Goal: Task Accomplishment & Management: Manage account settings

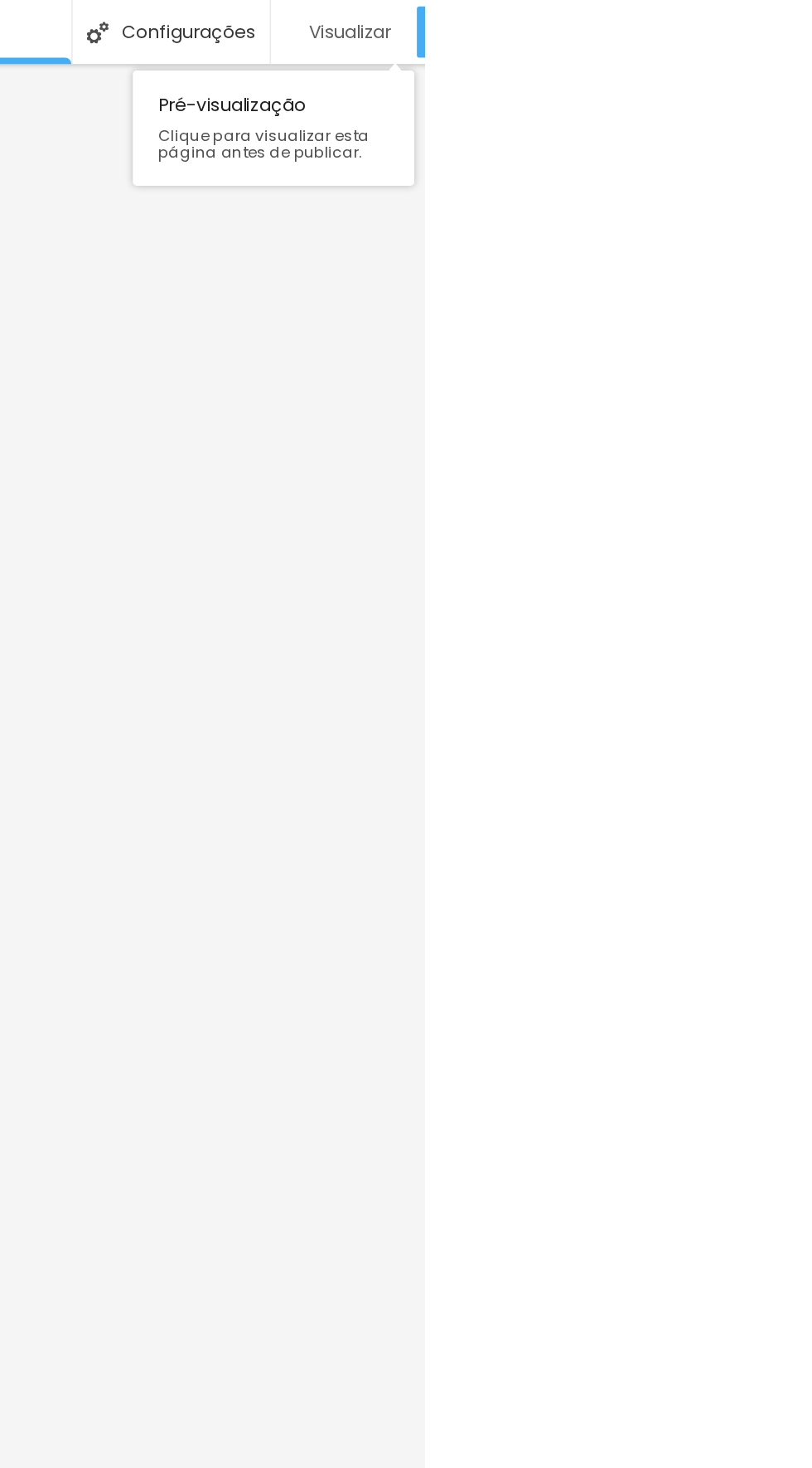
click at [753, 18] on font "Visualizar" at bounding box center [764, 20] width 53 height 16
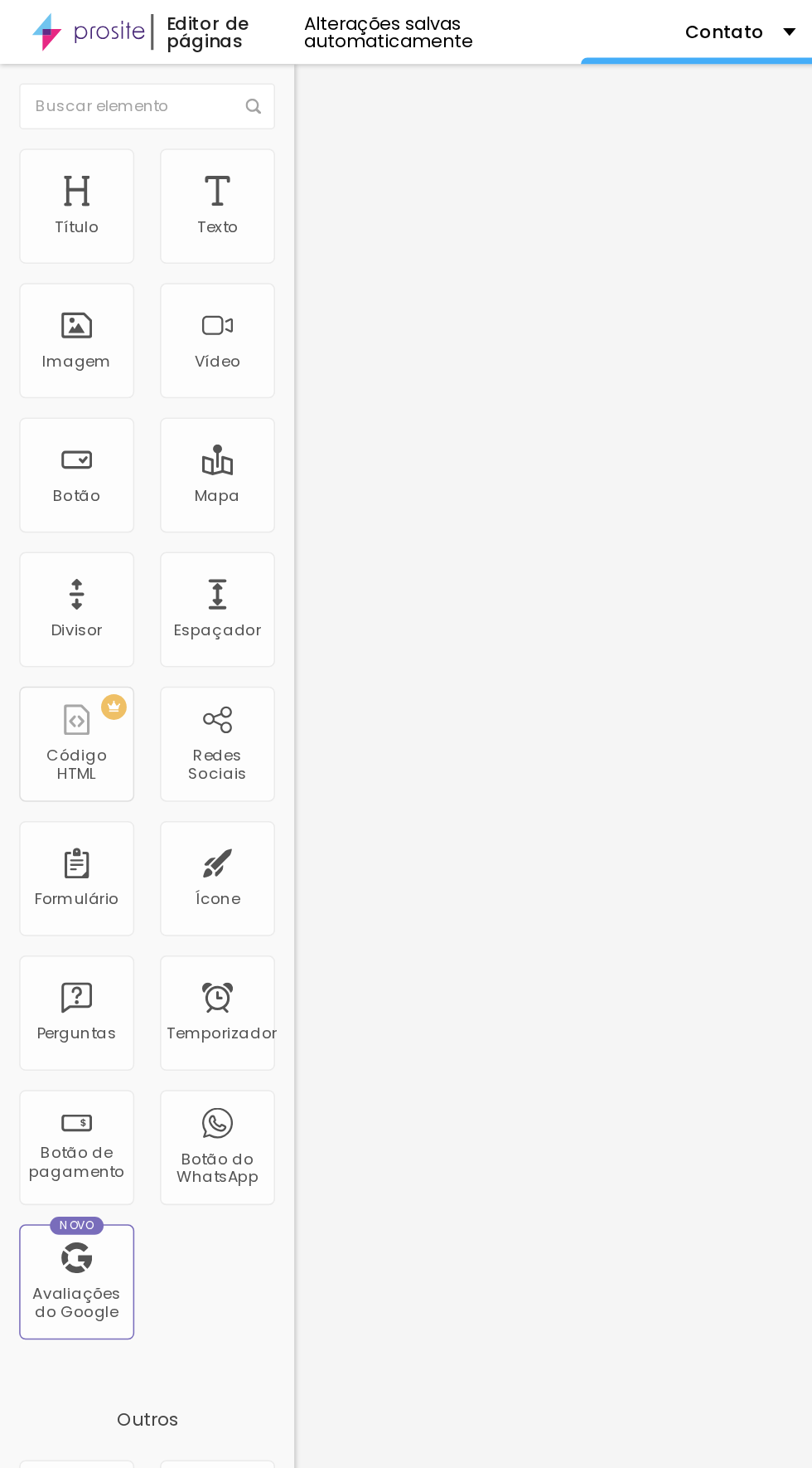
click at [203, 62] on img "button" at bounding box center [209, 60] width 13 height 13
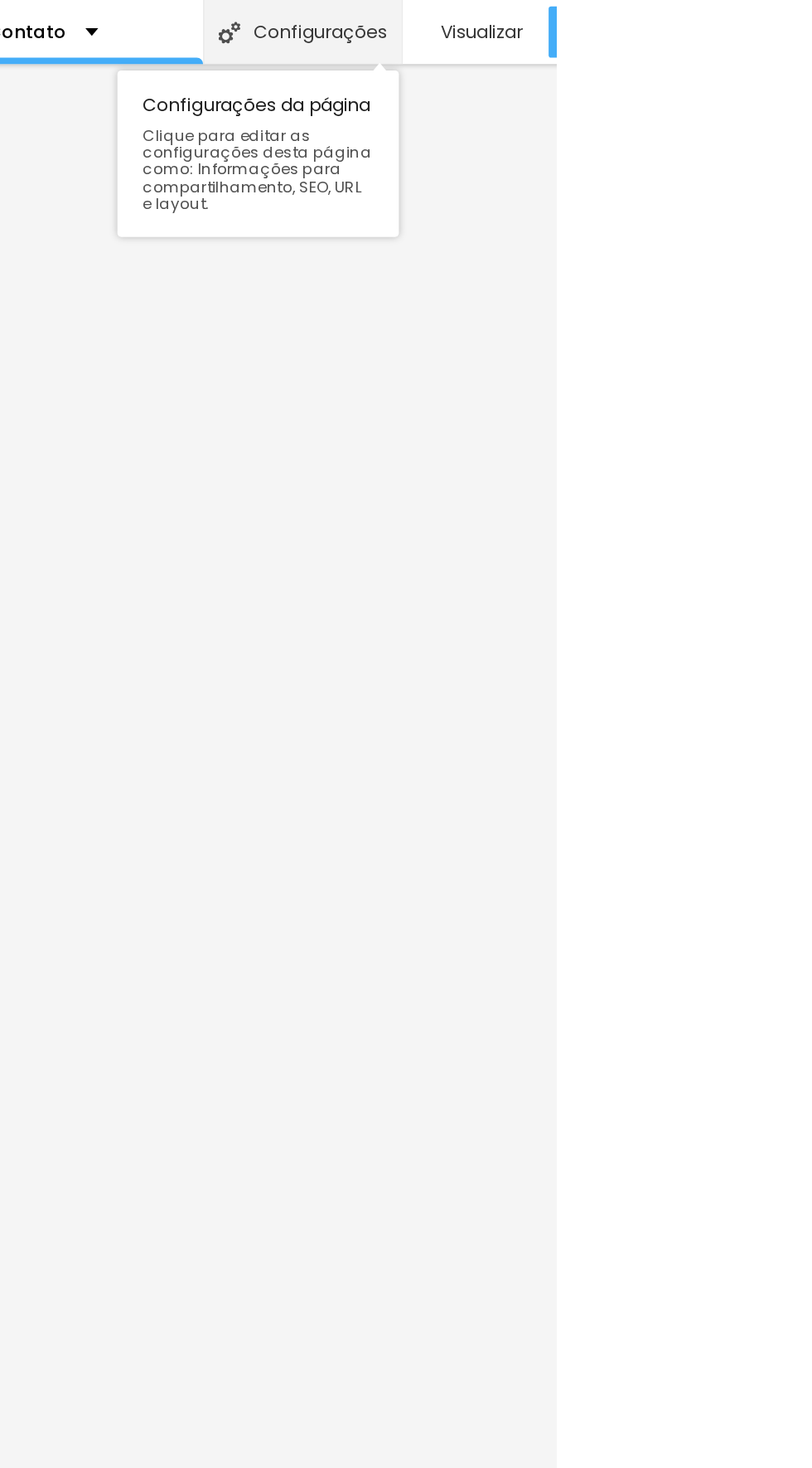
click at [633, 26] on font "Configurações" at bounding box center [659, 20] width 87 height 16
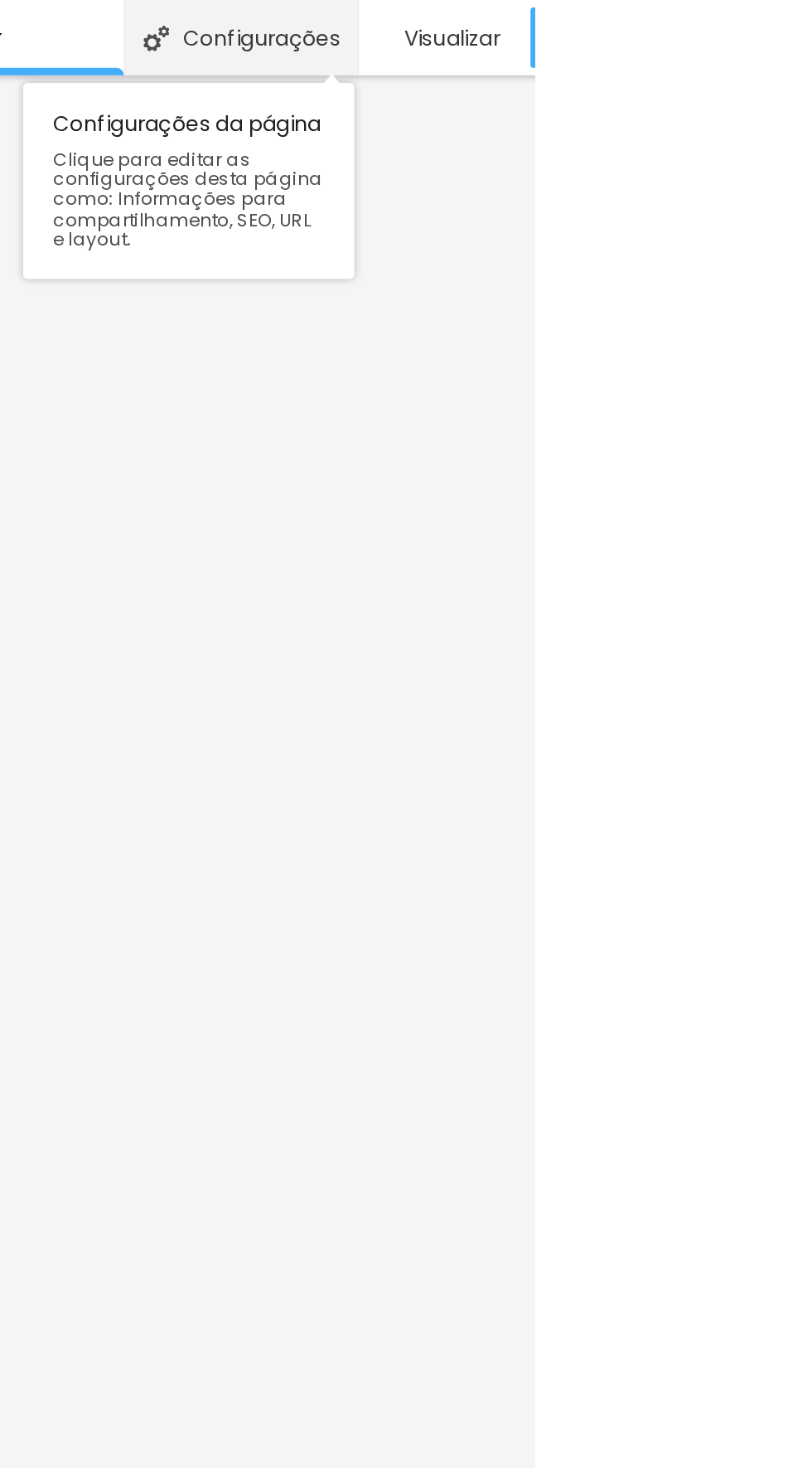
click at [641, 28] on font "Configurações" at bounding box center [662, 20] width 87 height 16
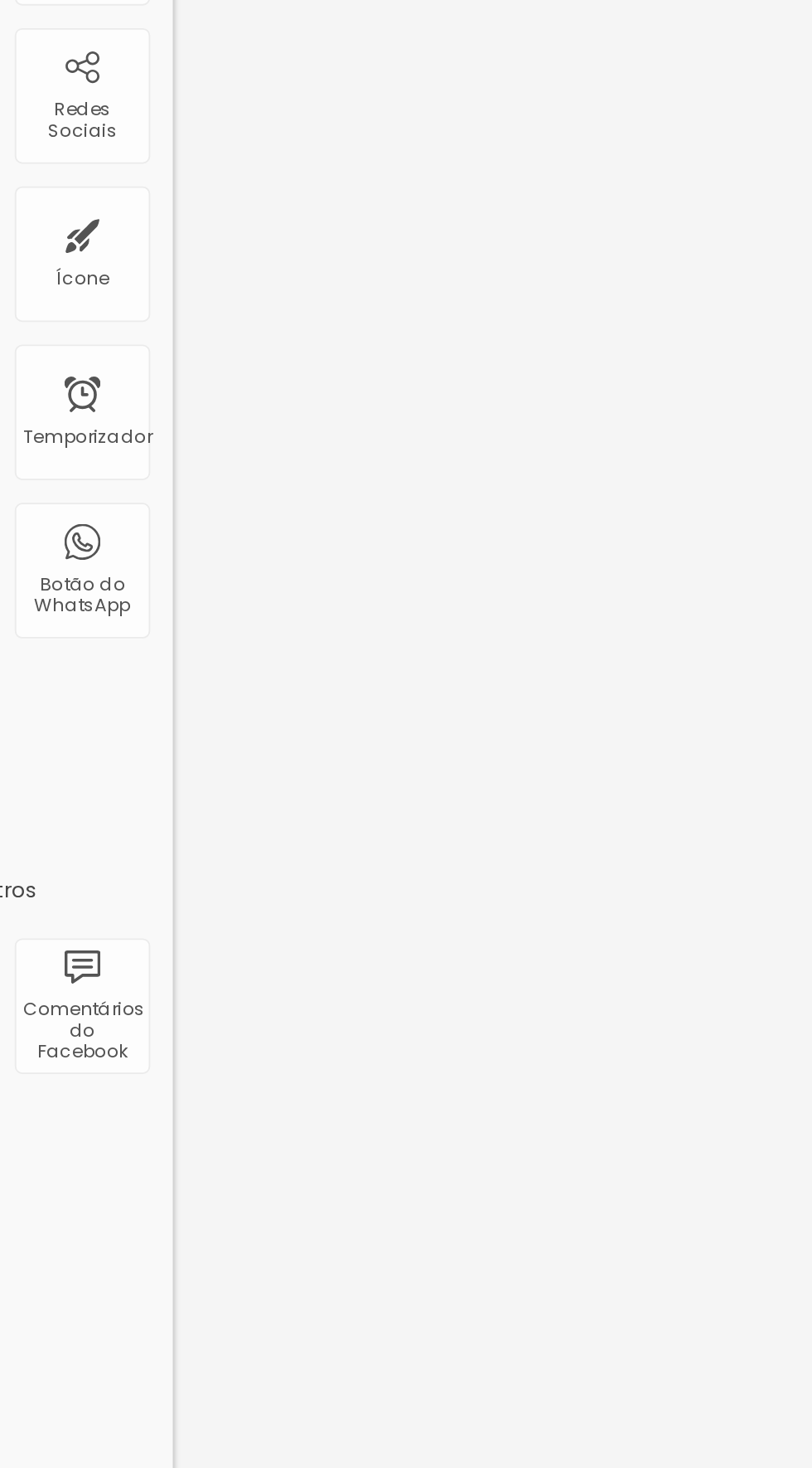
copy font "[URL][DOMAIN_NAME]"
type input "/"
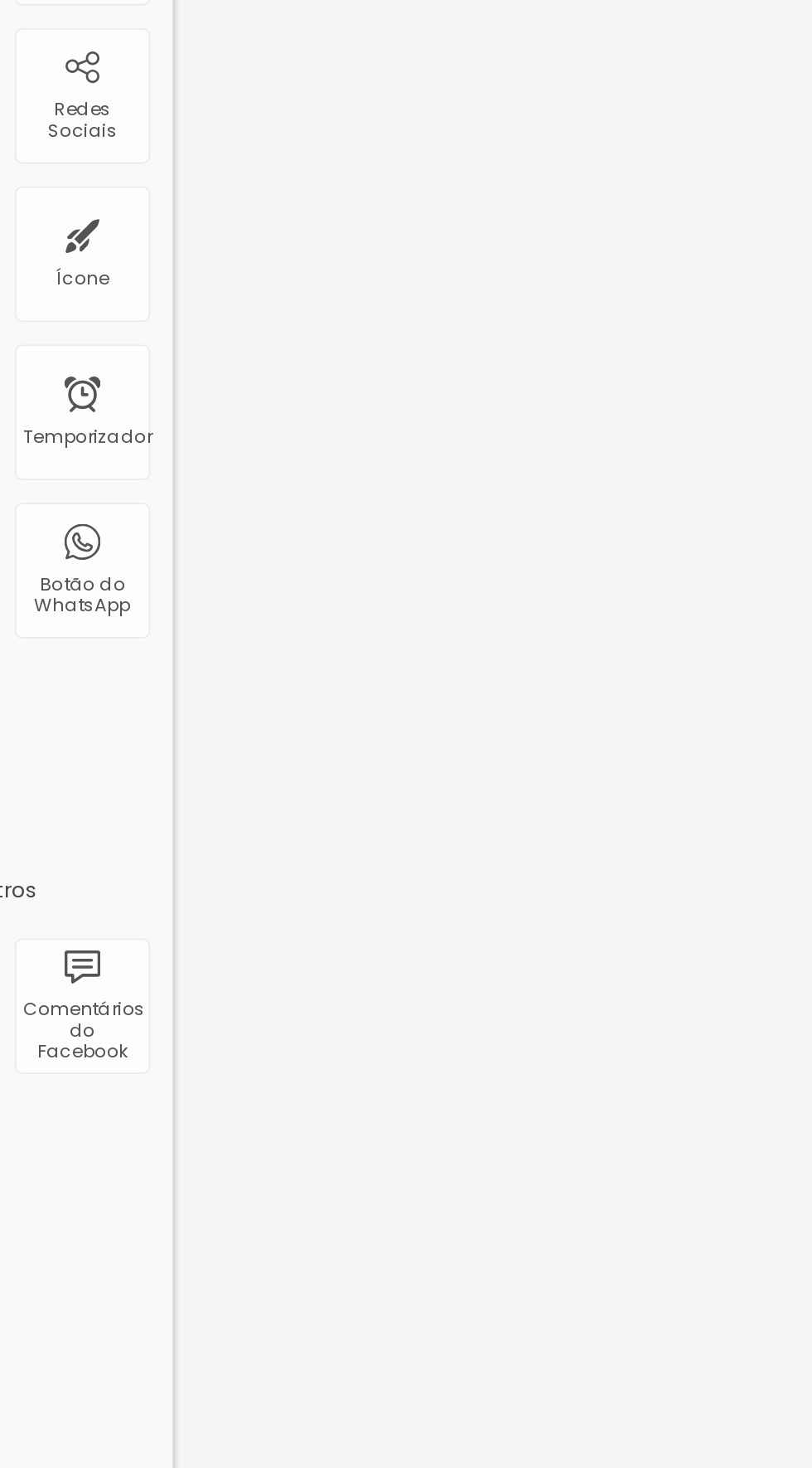
type input "/"
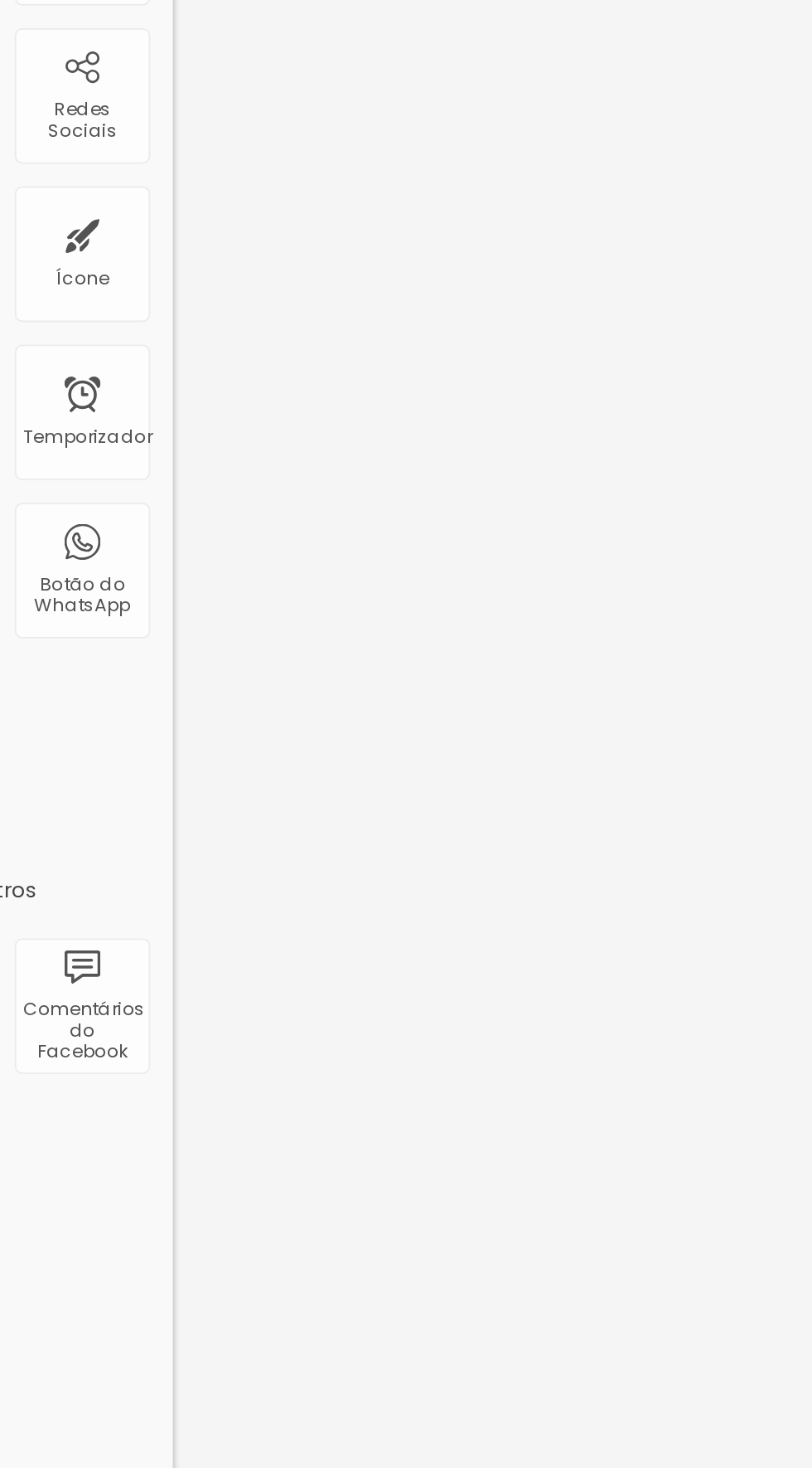
type input "/"
paste input "[URL][DOMAIN_NAME]"
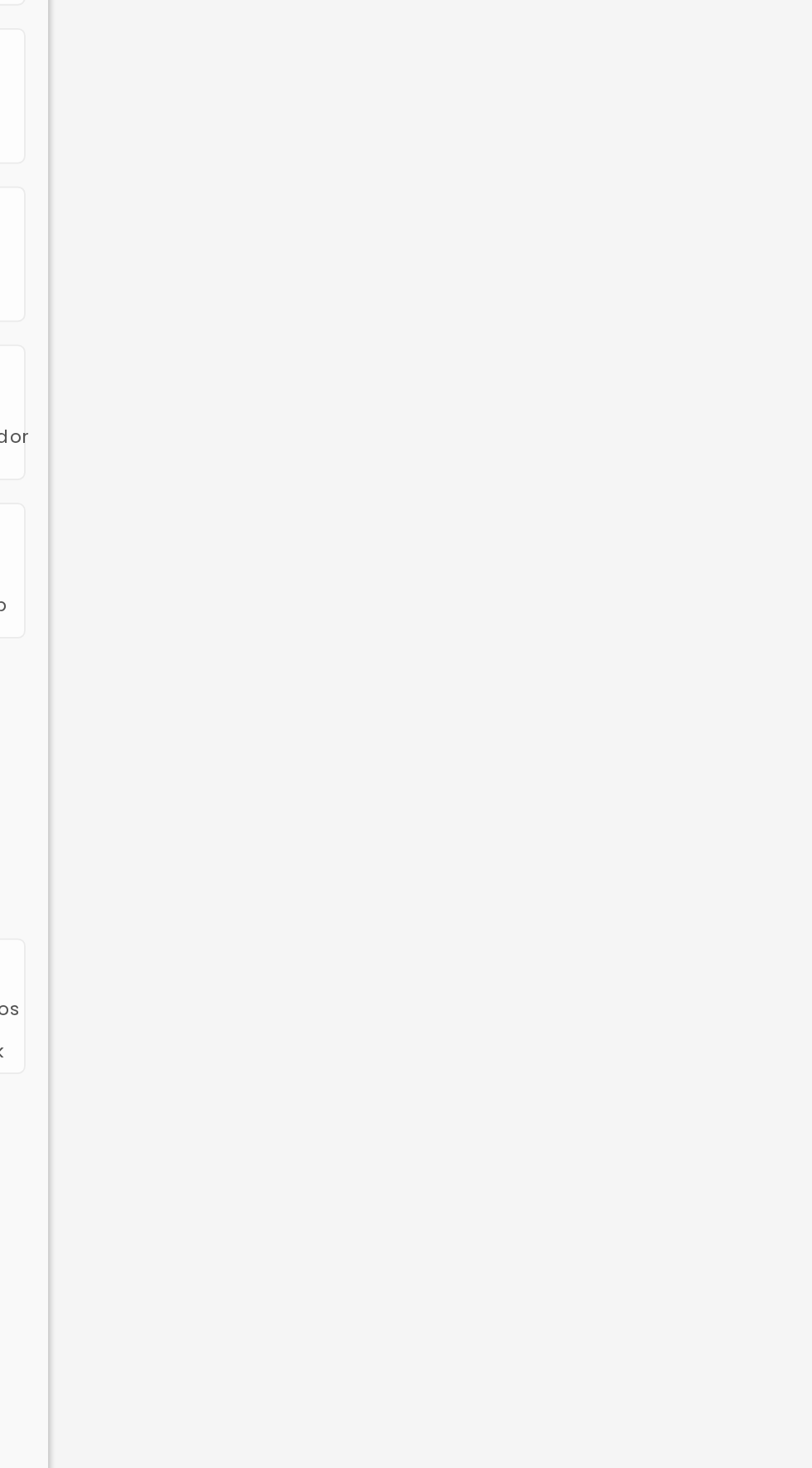
type input "/[URL]."
type input "/"
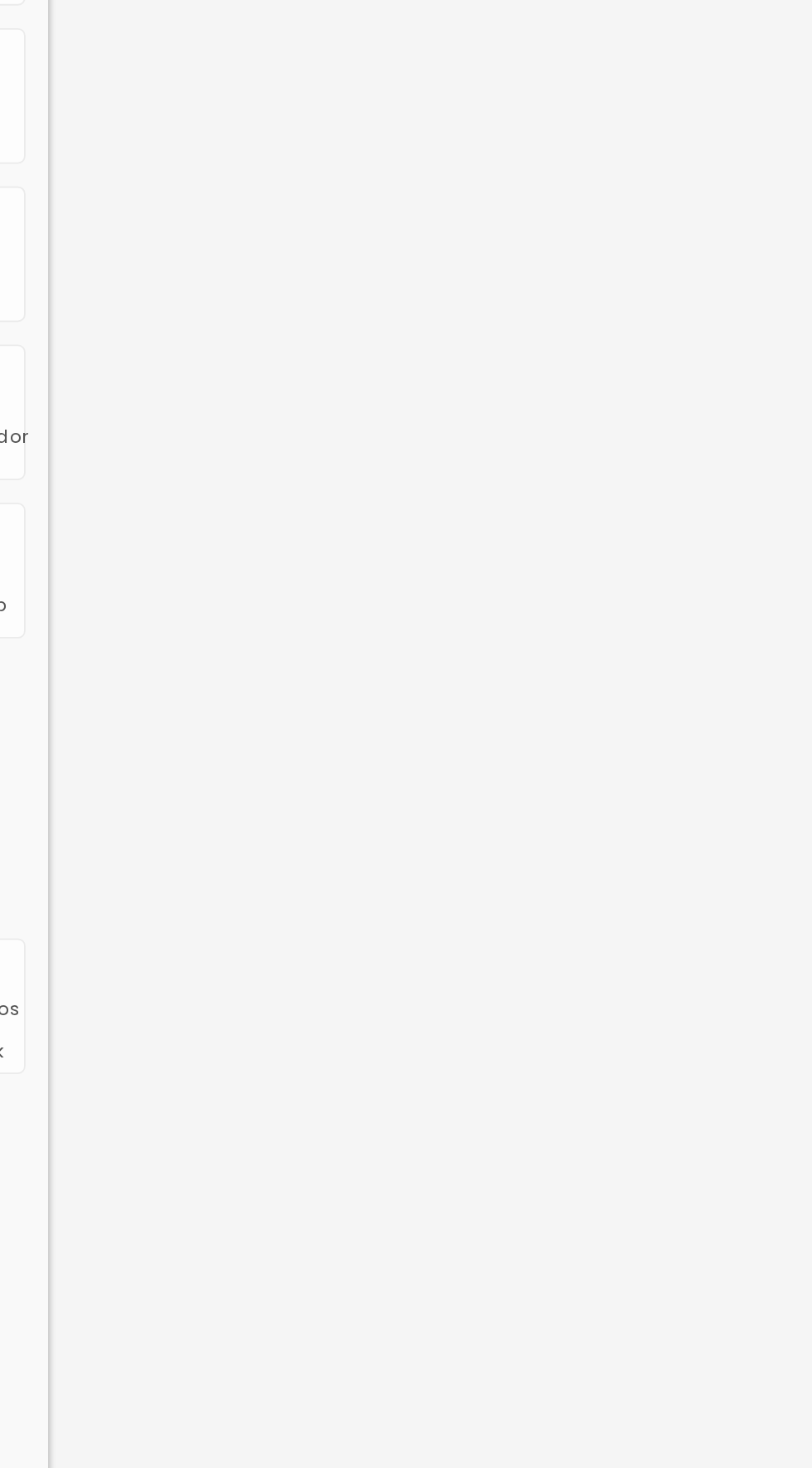
type input "/"
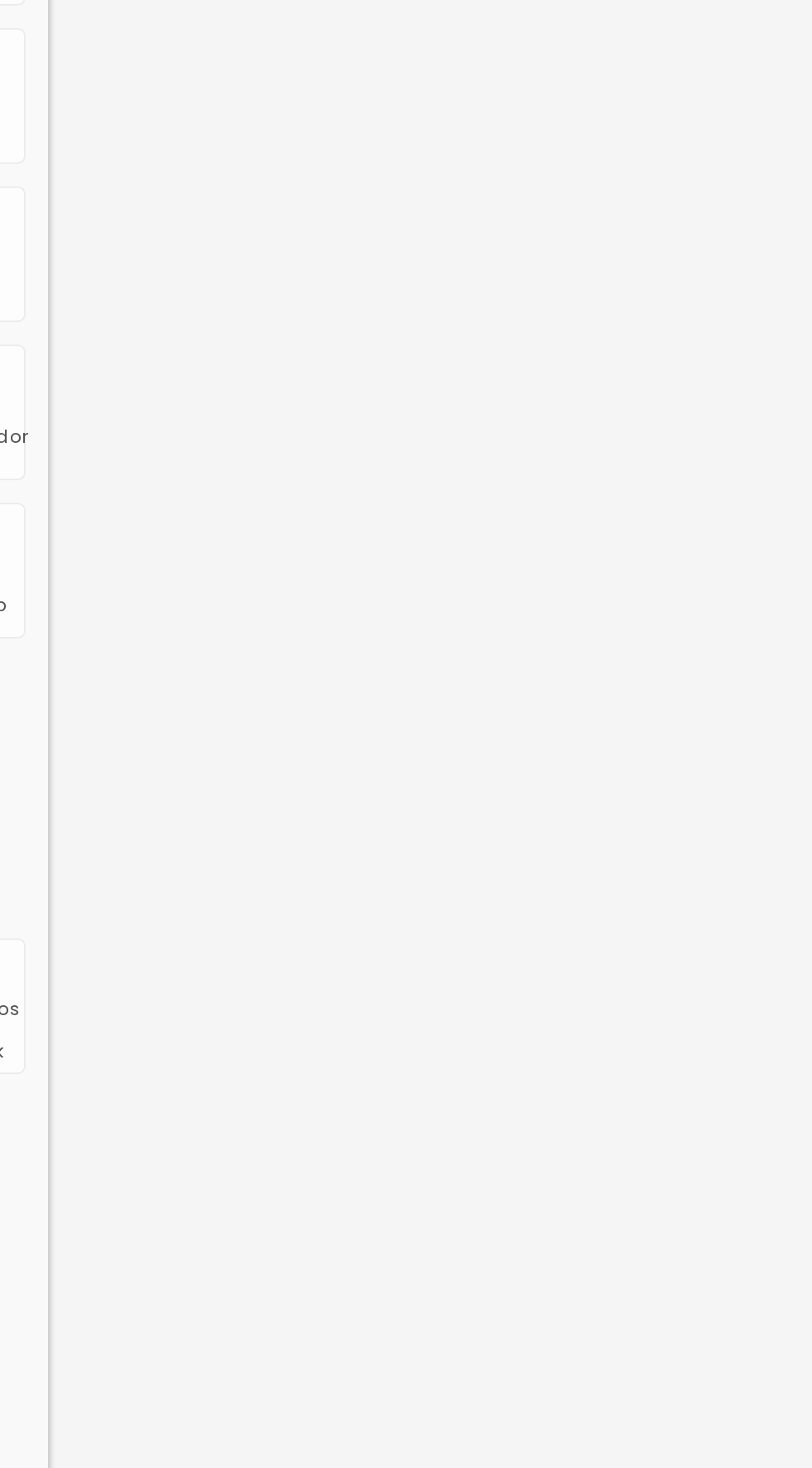
type input "/"
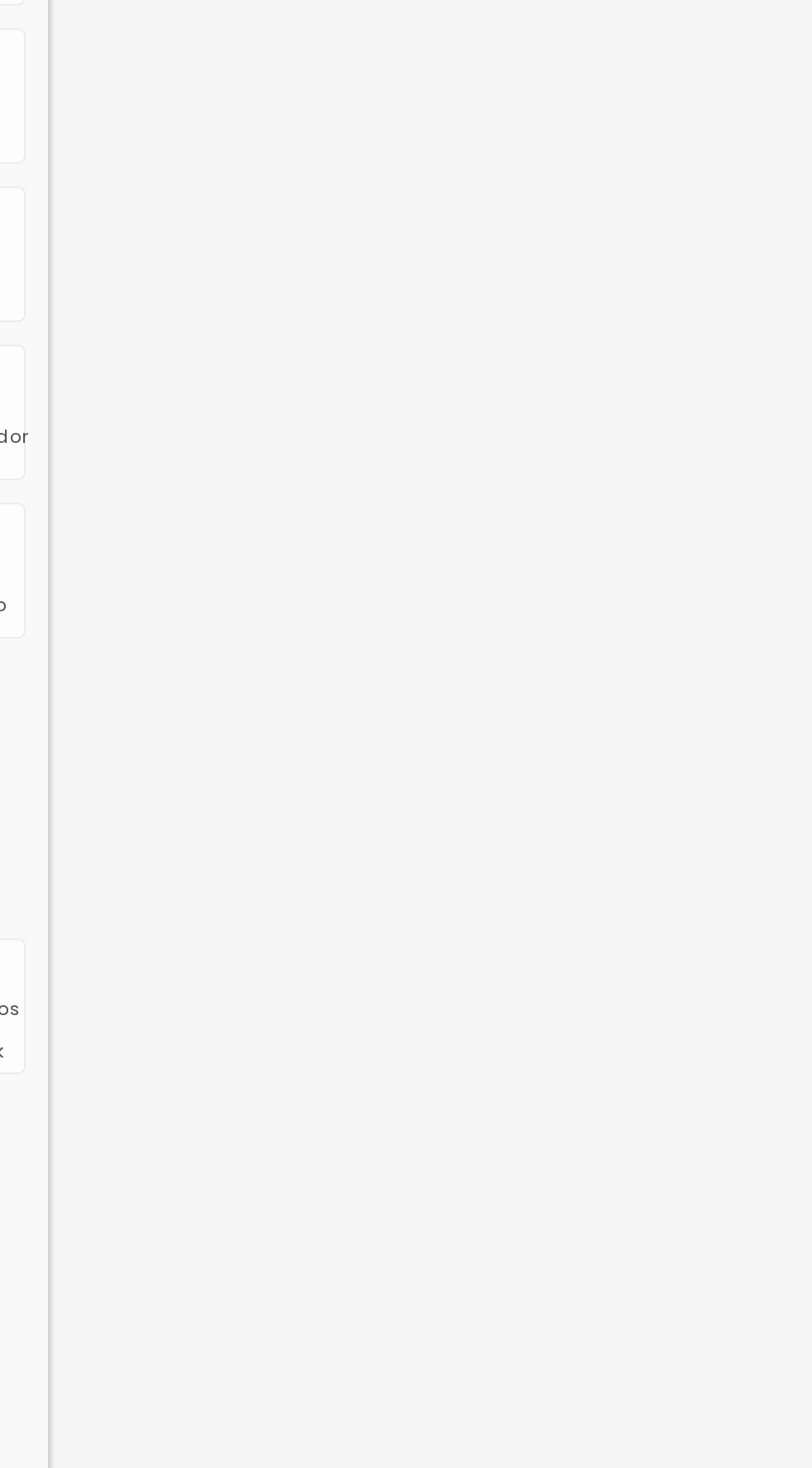
type input "/"
type input "/contato"
type input "C"
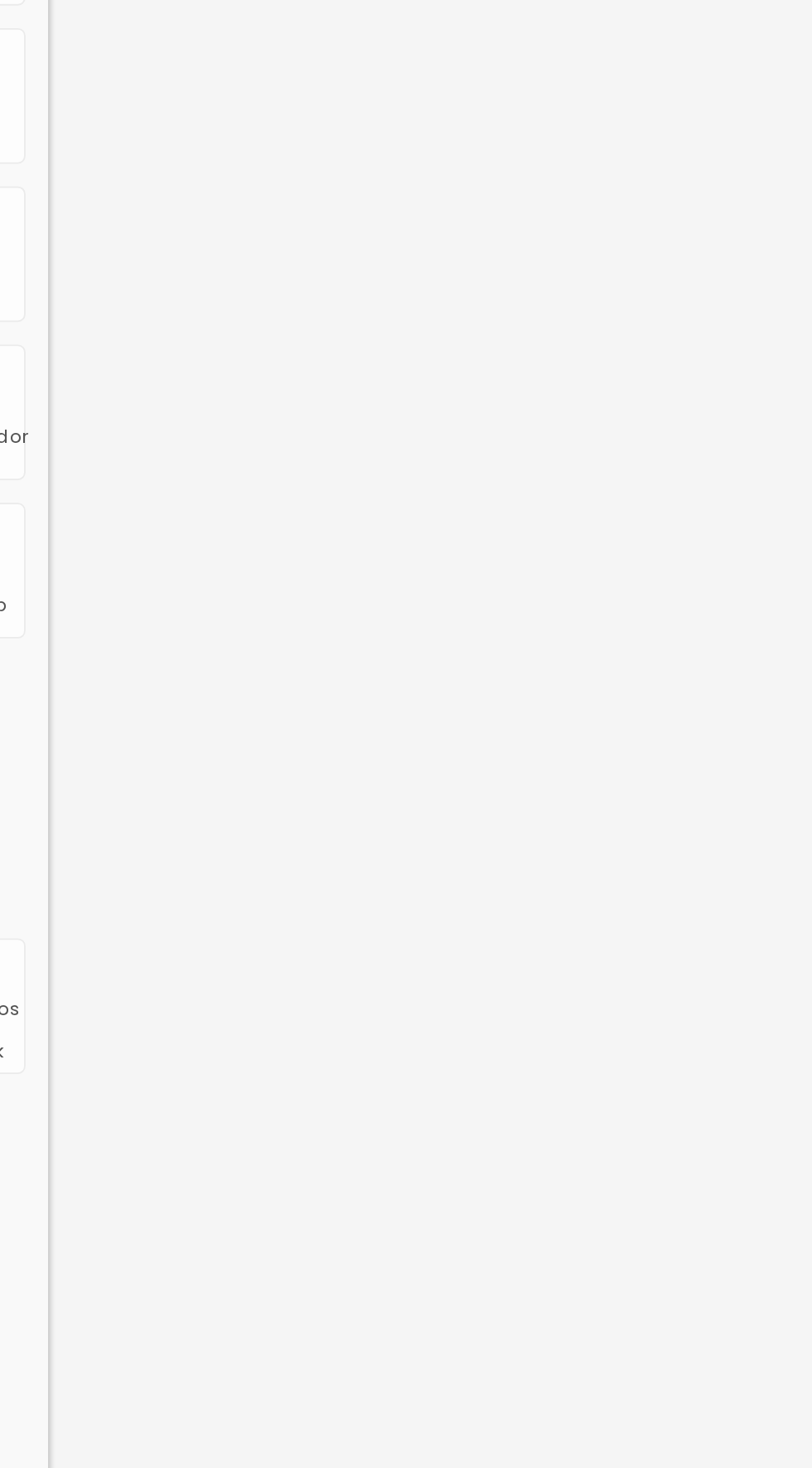
type input "[PERSON_NAME]"
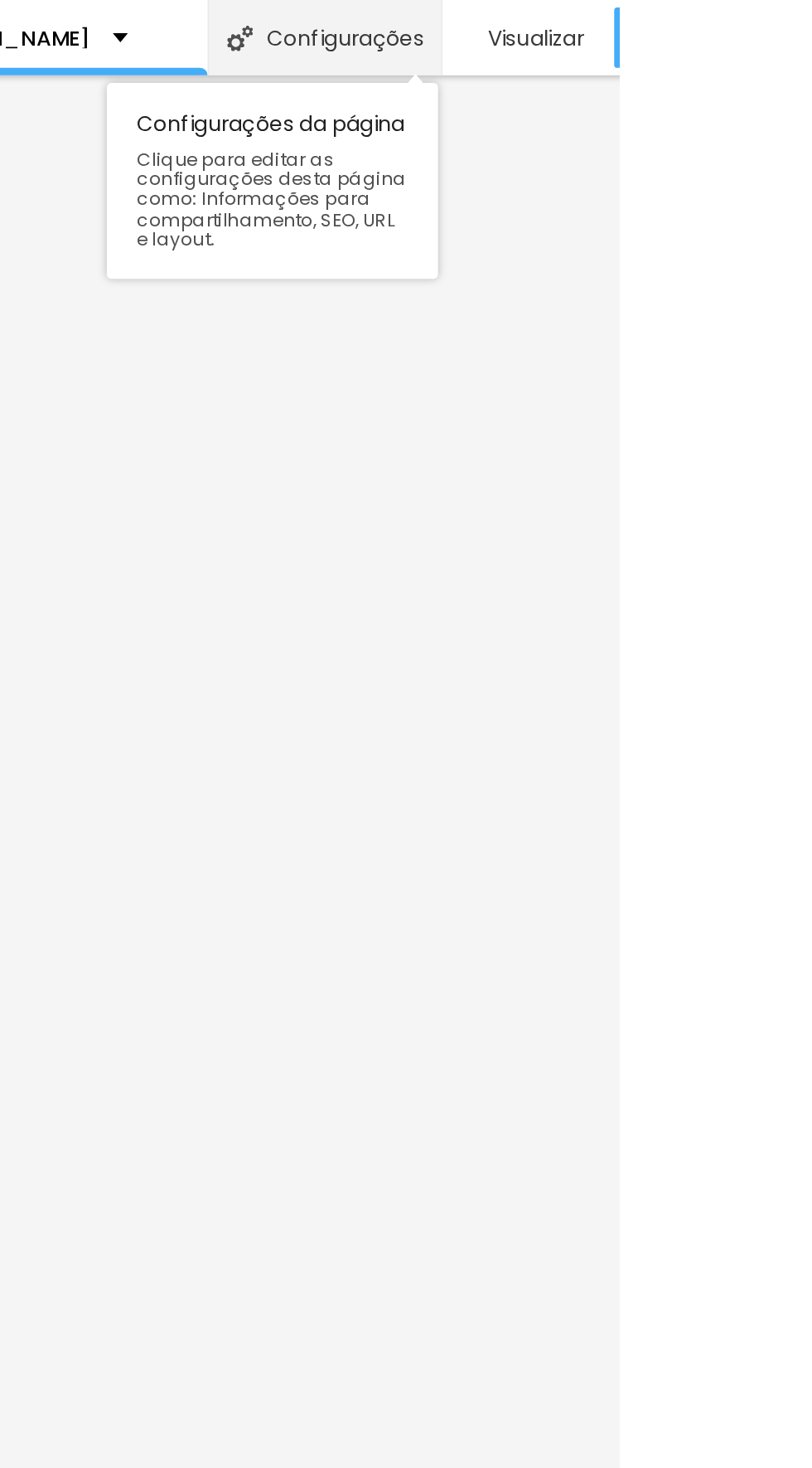
click at [645, 19] on font "Configurações" at bounding box center [662, 20] width 87 height 16
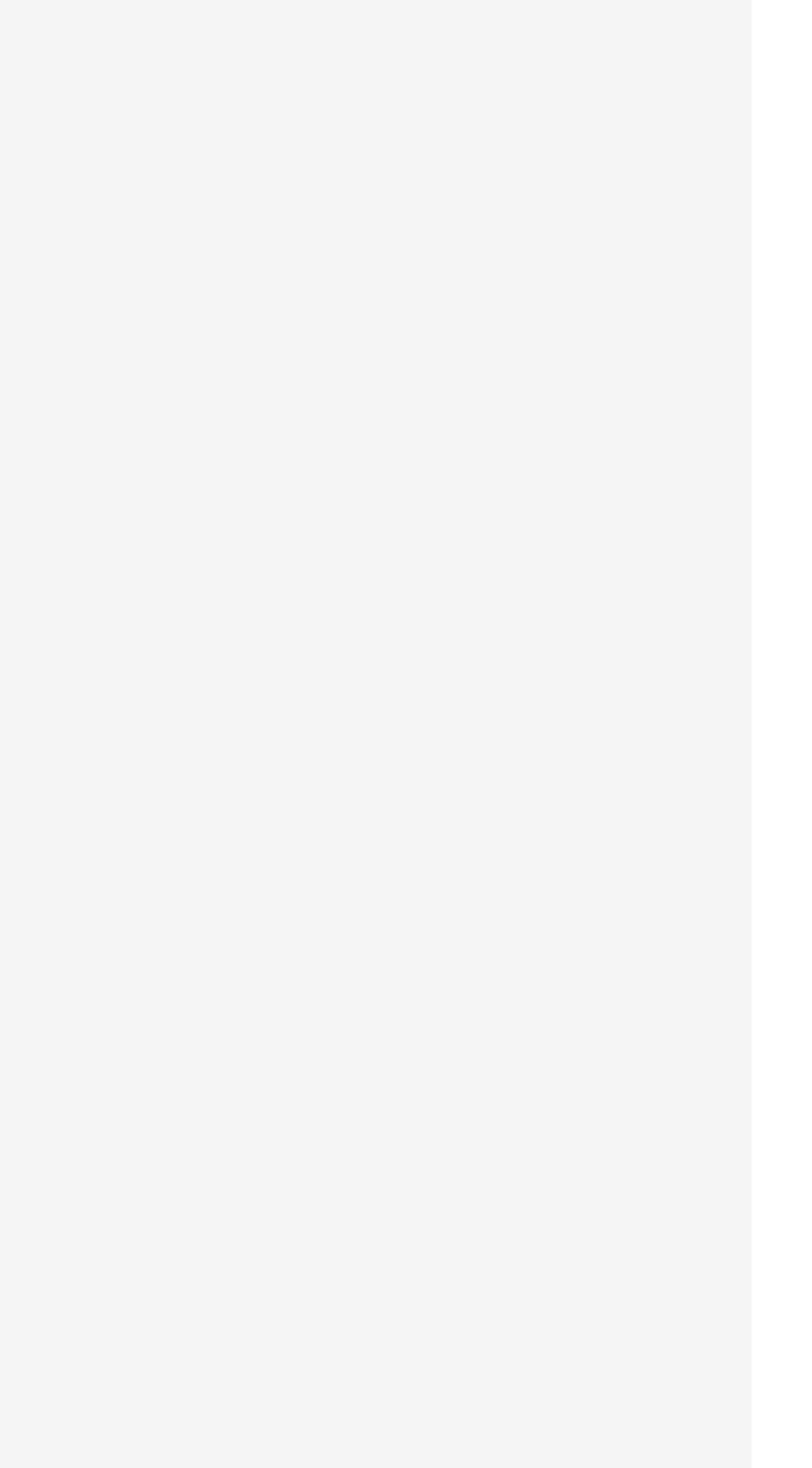
click at [707, 1467] on div at bounding box center [406, 1484] width 812 height 15
